Goal: Task Accomplishment & Management: Manage account settings

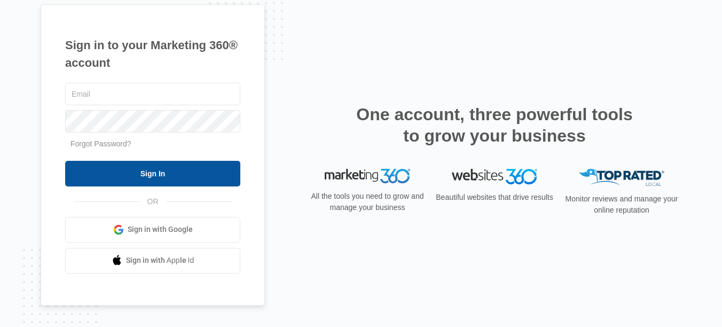
type input "[EMAIL_ADDRESS][DOMAIN_NAME]"
click at [209, 165] on input "Sign In" at bounding box center [152, 174] width 175 height 26
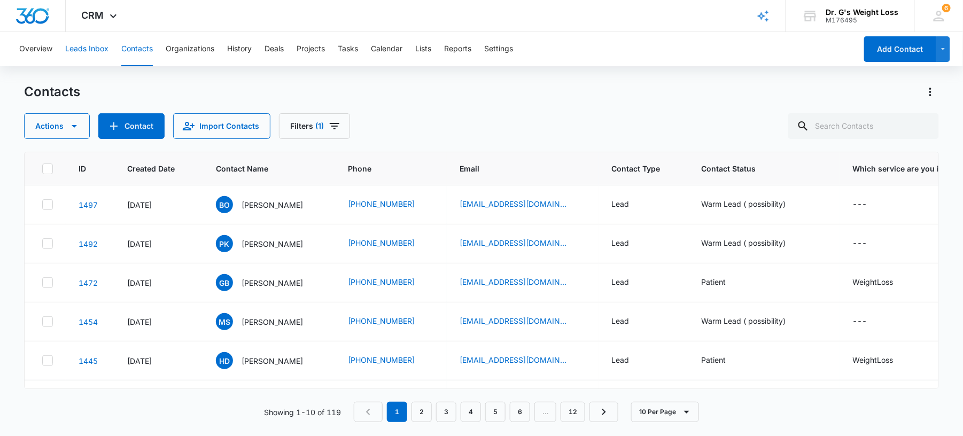
click at [92, 58] on button "Leads Inbox" at bounding box center [86, 49] width 43 height 34
